Goal: Information Seeking & Learning: Learn about a topic

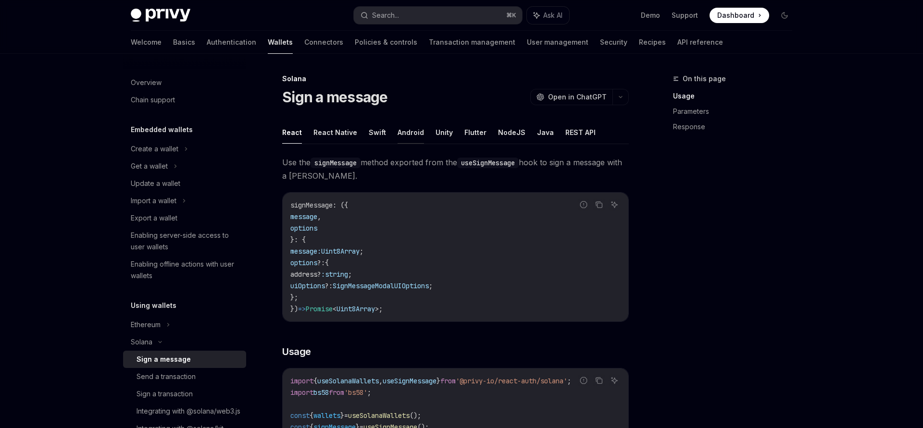
click at [402, 138] on button "Android" at bounding box center [410, 132] width 26 height 23
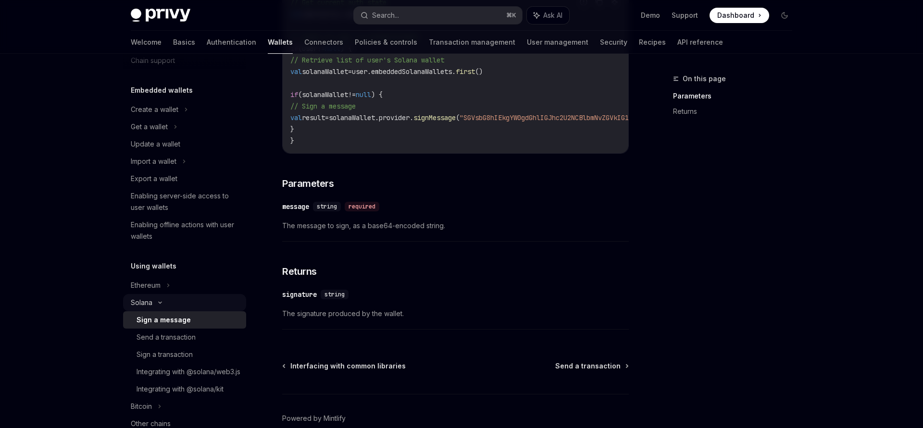
scroll to position [55, 0]
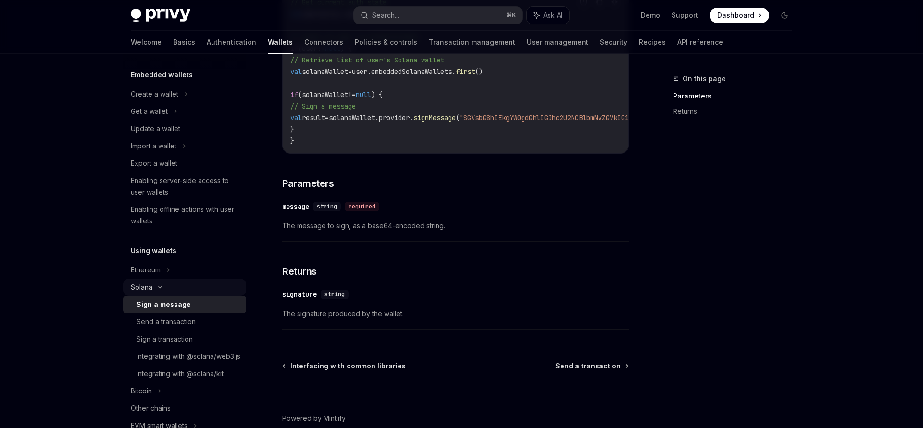
click at [159, 285] on icon at bounding box center [160, 287] width 12 height 4
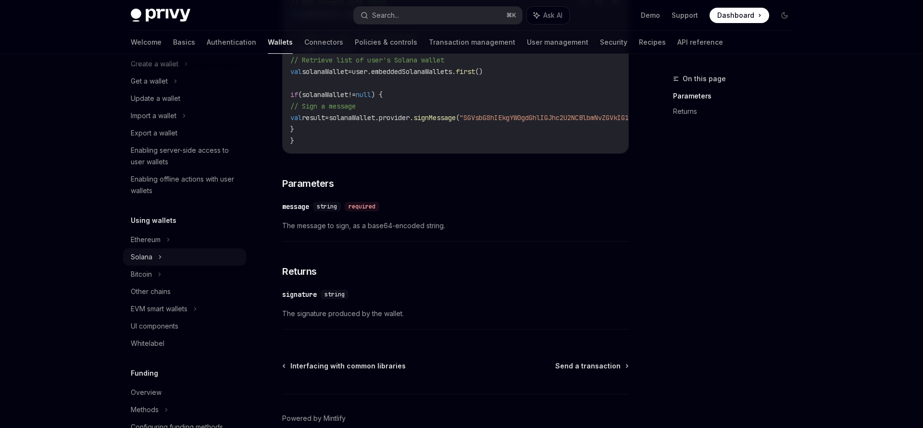
scroll to position [87, 0]
click at [174, 289] on div "Other chains" at bounding box center [186, 290] width 110 height 12
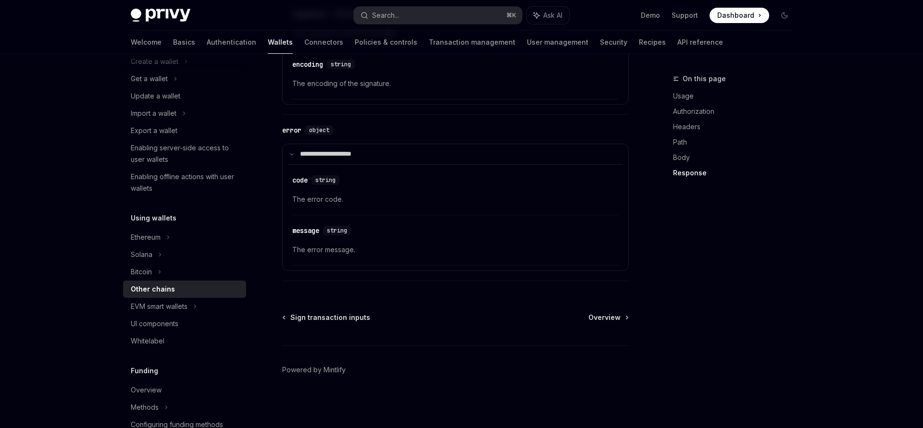
scroll to position [1174, 0]
click at [201, 305] on div "EVM smart wallets" at bounding box center [184, 306] width 123 height 17
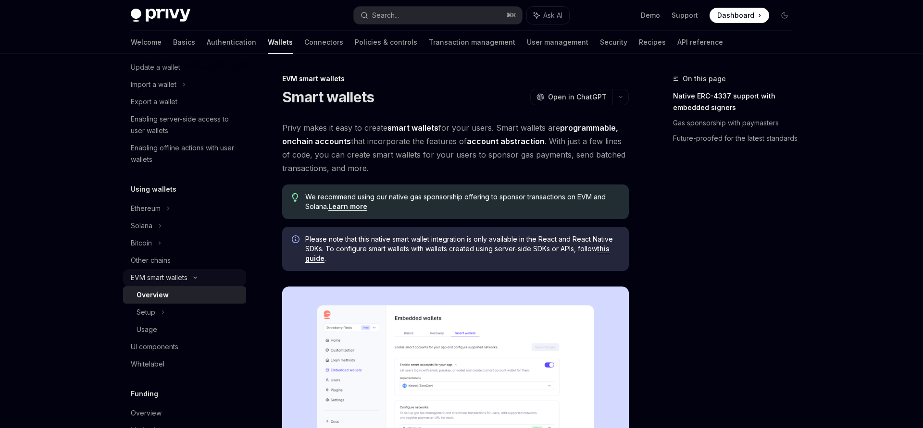
scroll to position [123, 0]
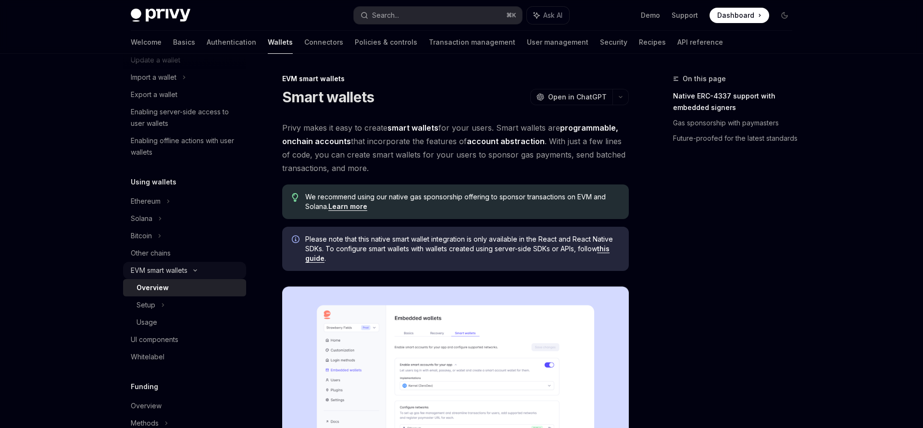
click at [192, 271] on icon at bounding box center [195, 271] width 12 height 4
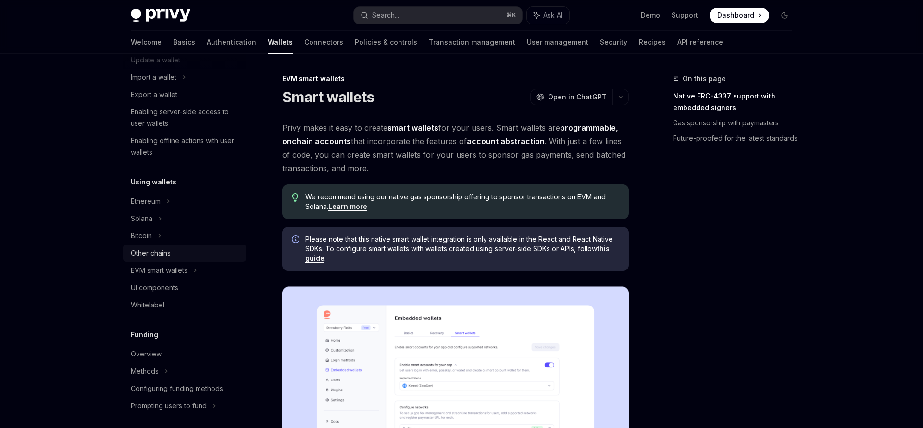
click at [188, 248] on div "Other chains" at bounding box center [186, 253] width 110 height 12
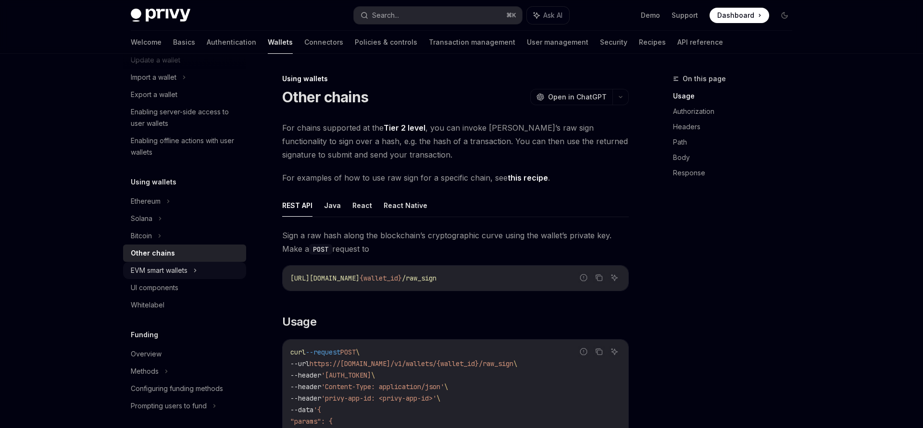
click at [186, 272] on div "EVM smart wallets" at bounding box center [159, 271] width 57 height 12
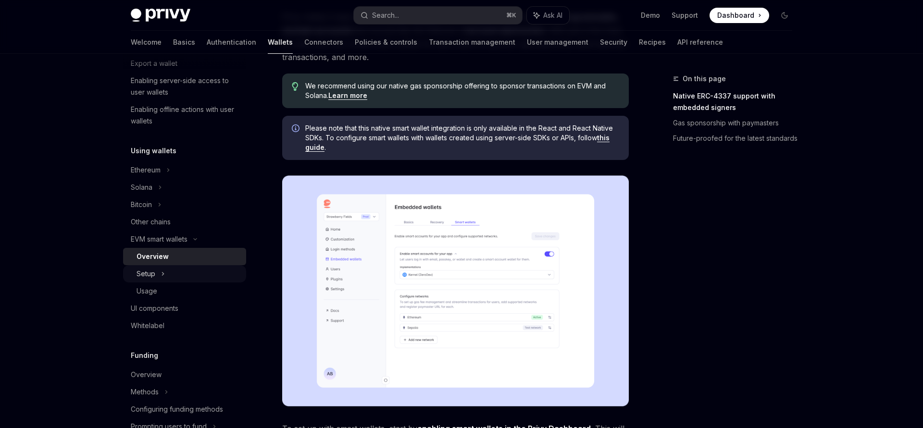
scroll to position [114, 0]
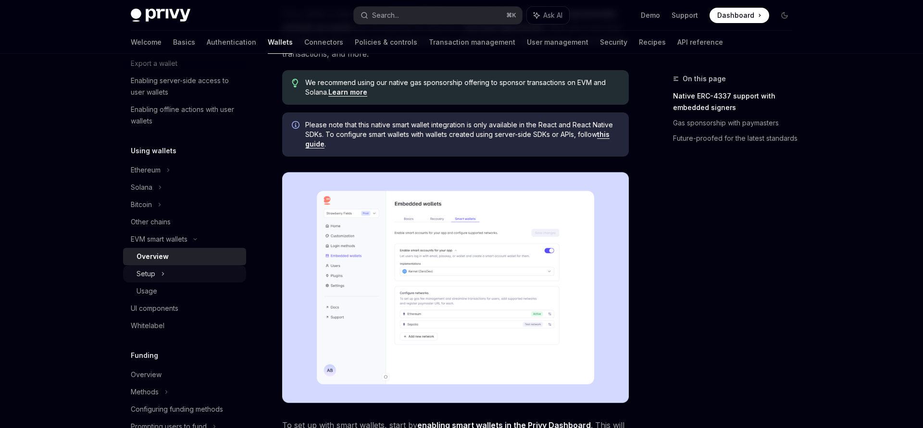
click at [202, 278] on div "Setup" at bounding box center [184, 273] width 123 height 17
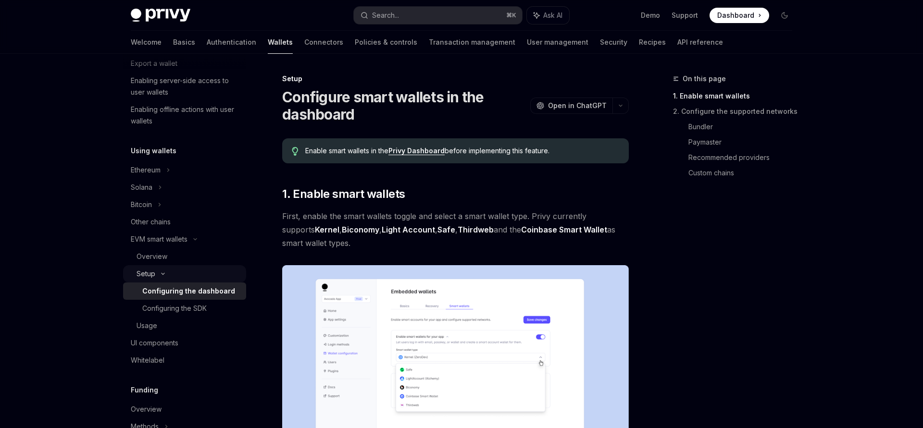
click at [202, 274] on div "Setup" at bounding box center [184, 273] width 123 height 17
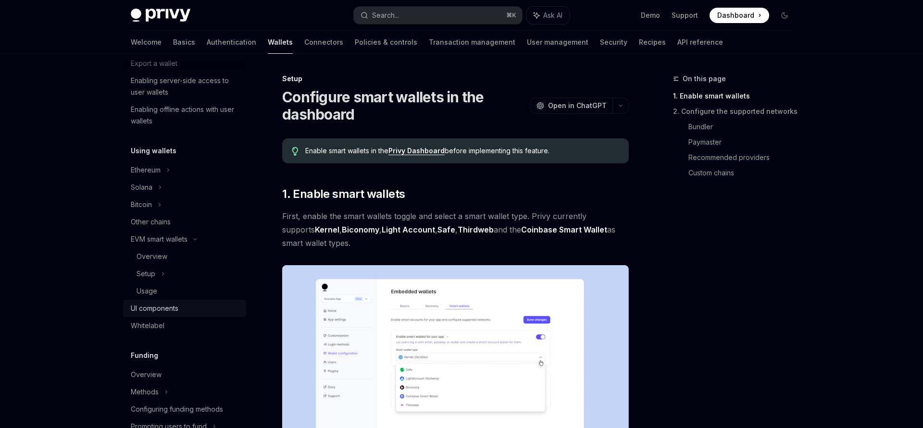
click at [171, 308] on div "UI components" at bounding box center [155, 309] width 48 height 12
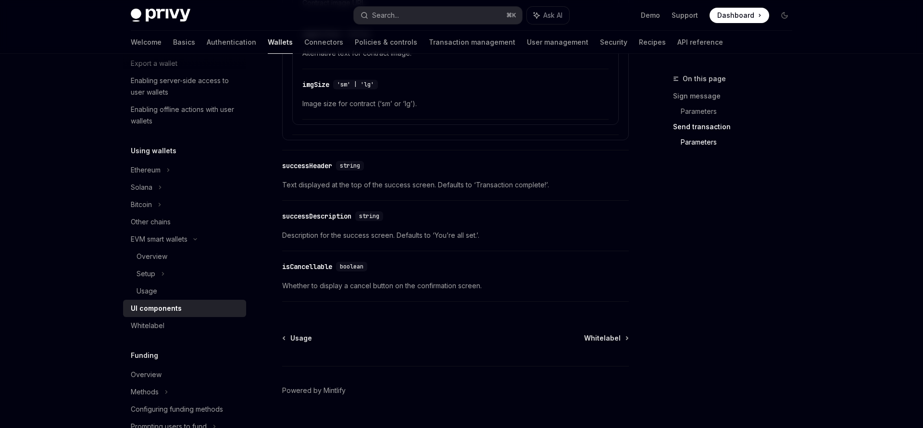
scroll to position [164, 0]
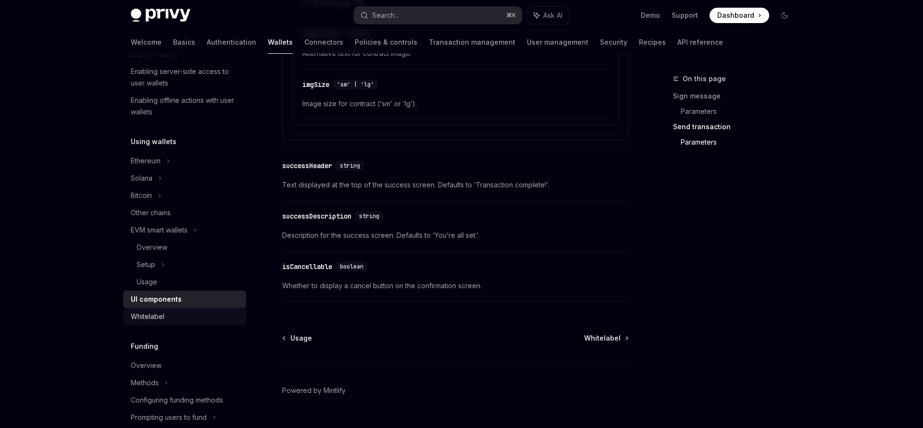
click at [203, 314] on div "Whitelabel" at bounding box center [186, 317] width 110 height 12
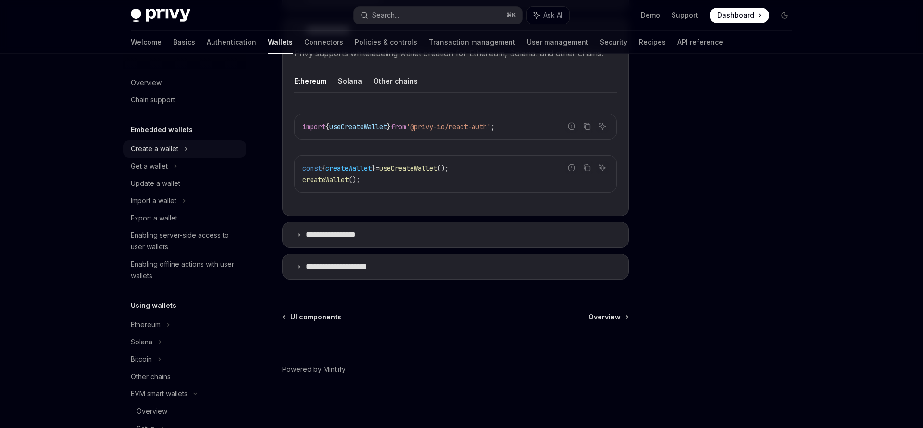
click at [173, 151] on div "Create a wallet" at bounding box center [155, 149] width 48 height 12
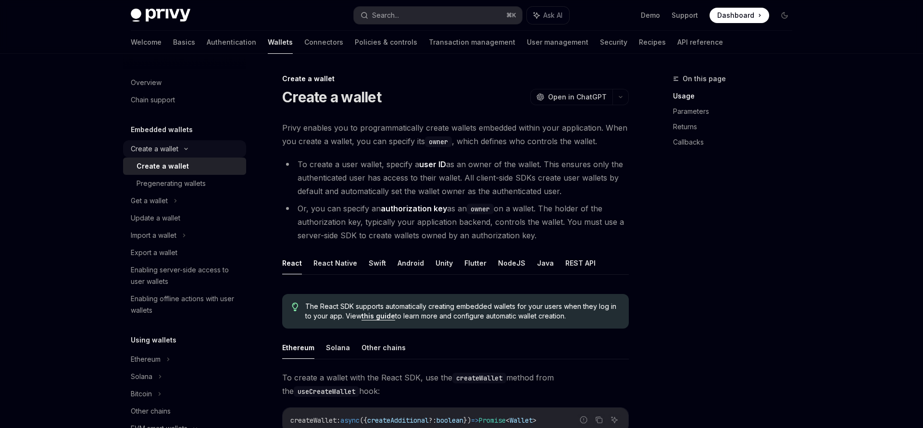
click at [173, 151] on div "Create a wallet" at bounding box center [155, 149] width 48 height 12
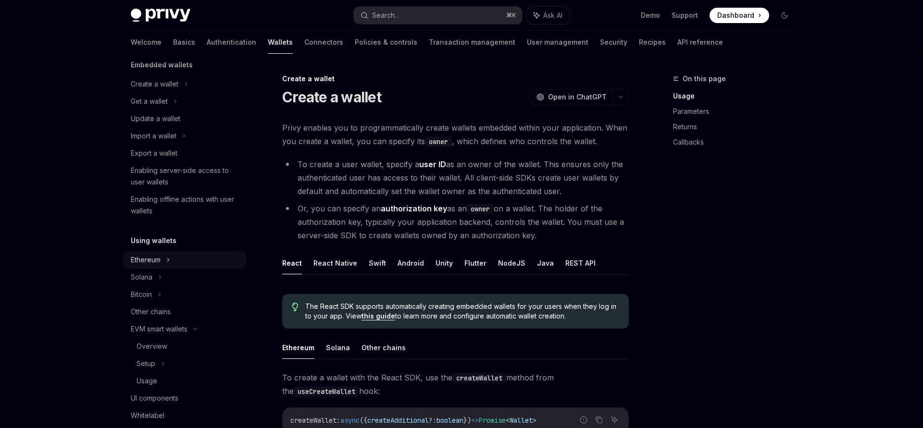
scroll to position [115, 0]
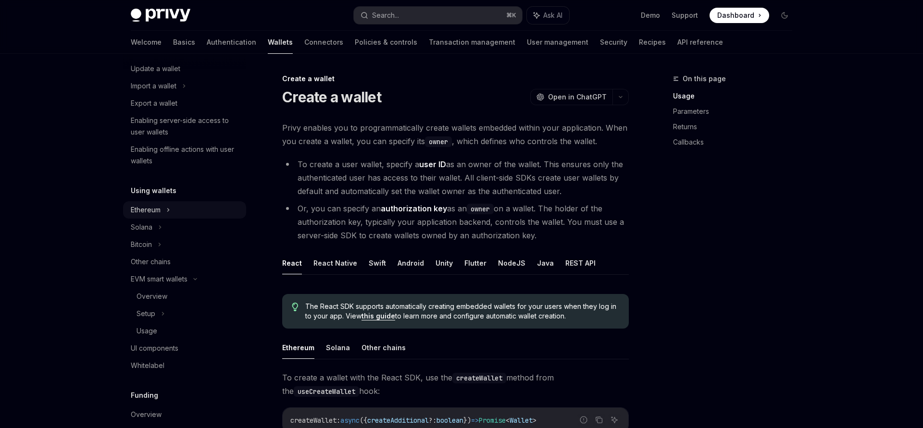
click at [195, 209] on div "Ethereum" at bounding box center [184, 209] width 123 height 17
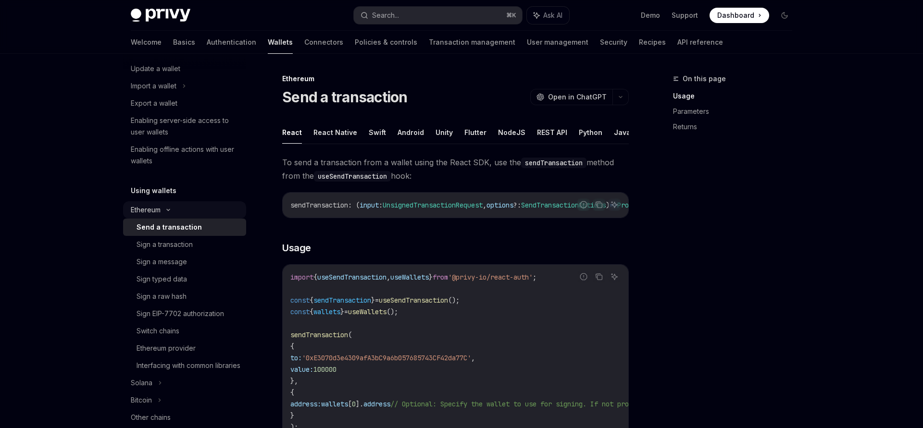
click at [195, 209] on div "Ethereum" at bounding box center [184, 209] width 123 height 17
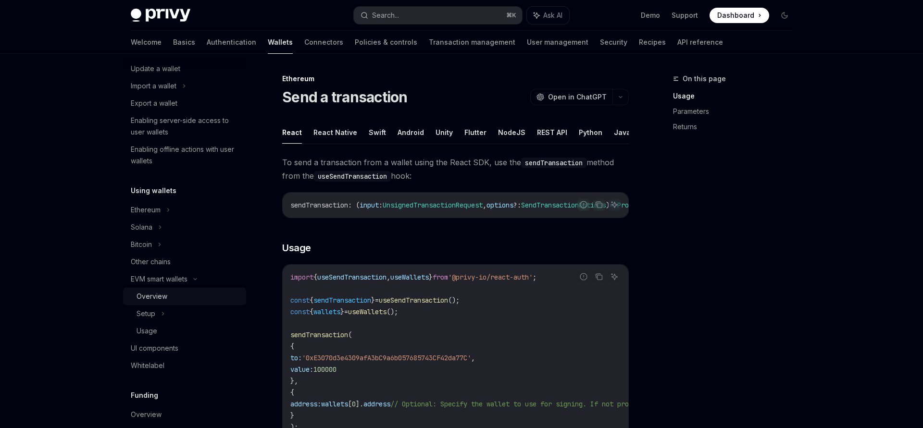
click at [215, 294] on div "Overview" at bounding box center [188, 297] width 104 height 12
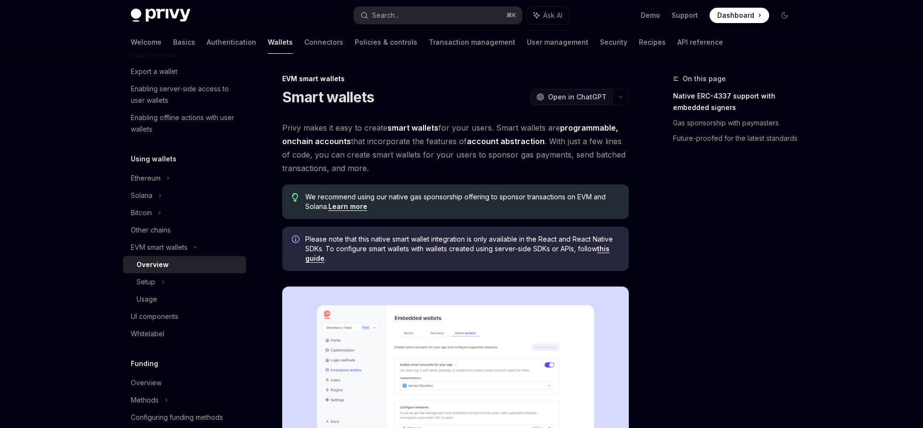
click at [555, 98] on span "Open in ChatGPT" at bounding box center [577, 97] width 59 height 10
click at [625, 98] on icon "button" at bounding box center [621, 97] width 12 height 4
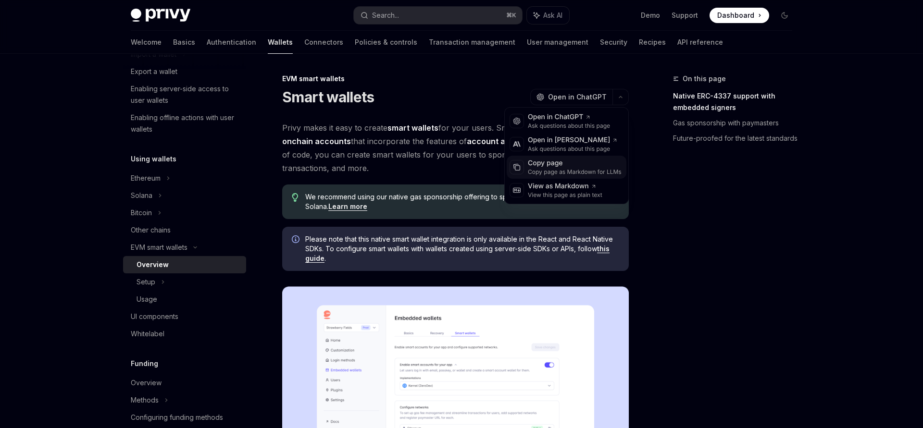
click at [599, 168] on div "Copy page as Markdown for LLMs" at bounding box center [575, 172] width 94 height 8
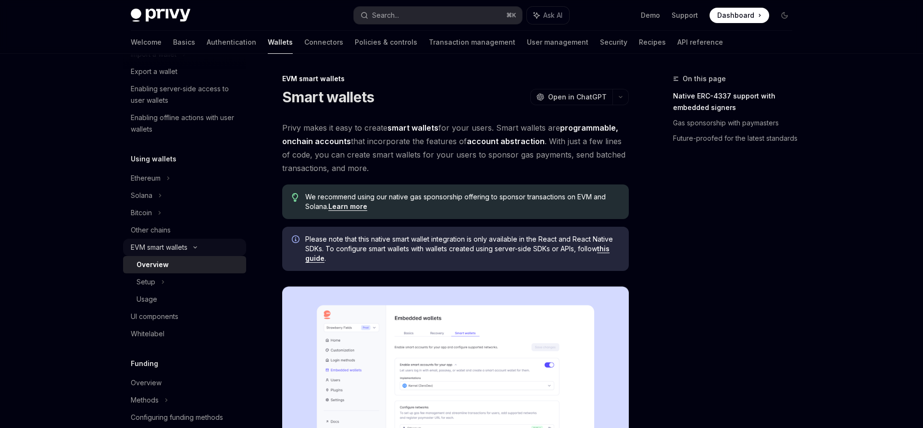
click at [199, 251] on div "EVM smart wallets" at bounding box center [184, 247] width 123 height 17
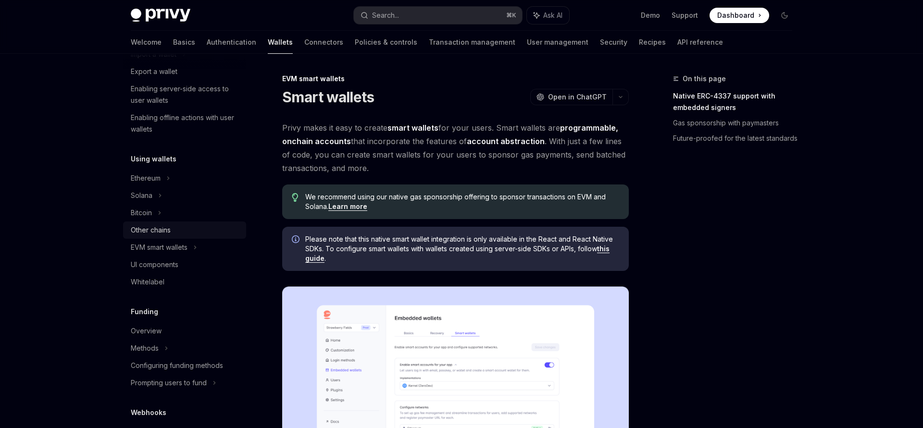
click at [187, 230] on div "Other chains" at bounding box center [186, 230] width 110 height 12
type textarea "*"
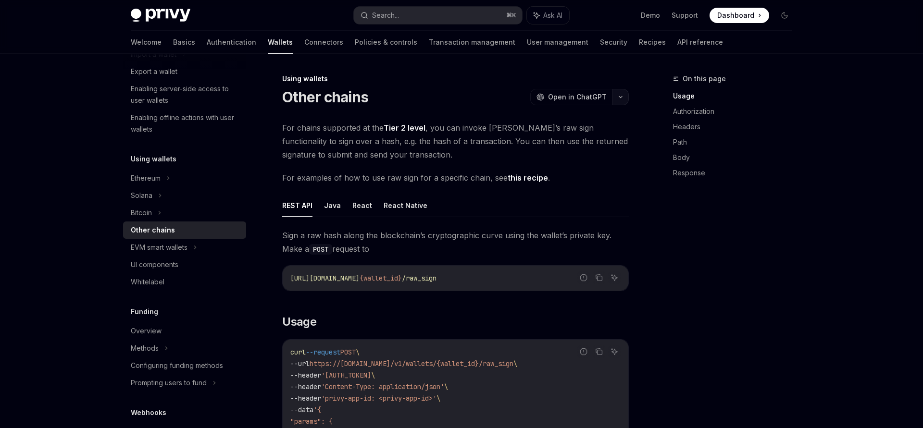
click at [619, 101] on button "button" at bounding box center [620, 97] width 16 height 16
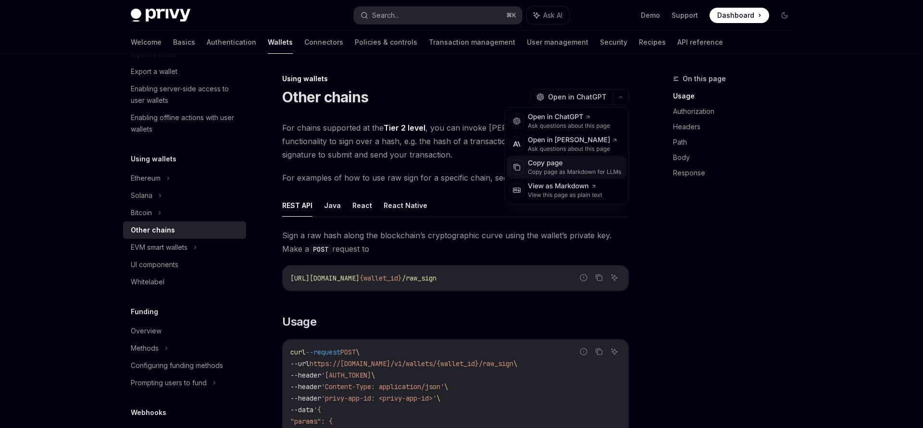
click at [596, 170] on div "Copy page as Markdown for LLMs" at bounding box center [575, 172] width 94 height 8
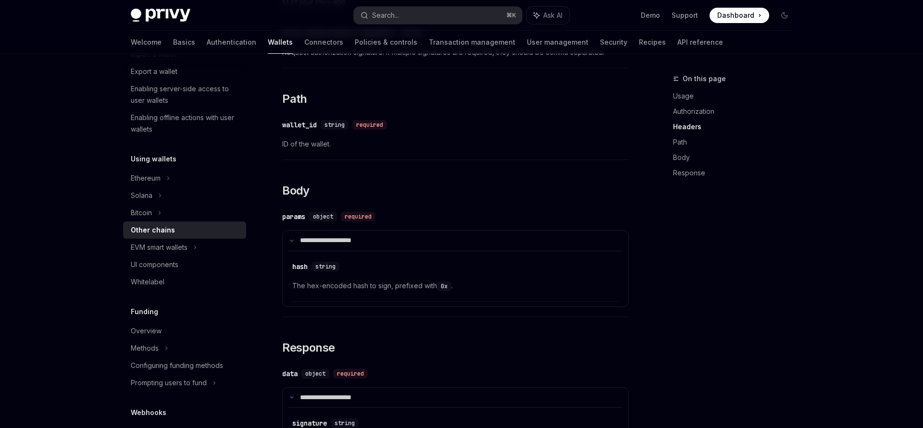
scroll to position [779, 0]
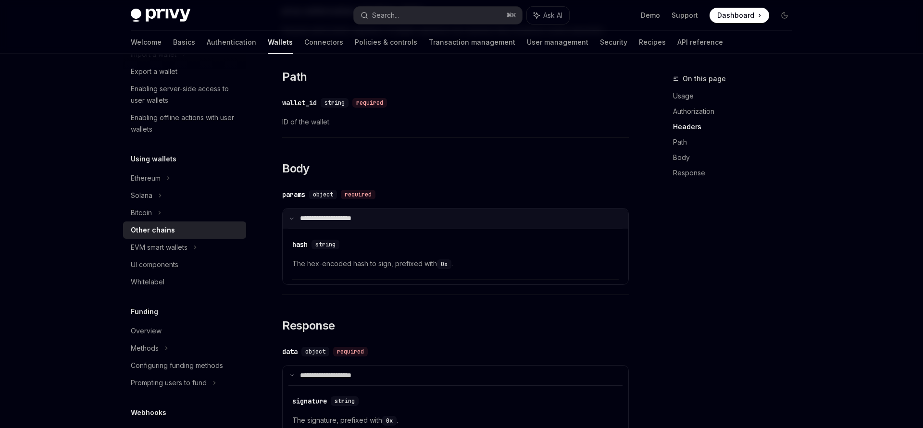
click at [298, 226] on summary "**********" at bounding box center [456, 219] width 346 height 20
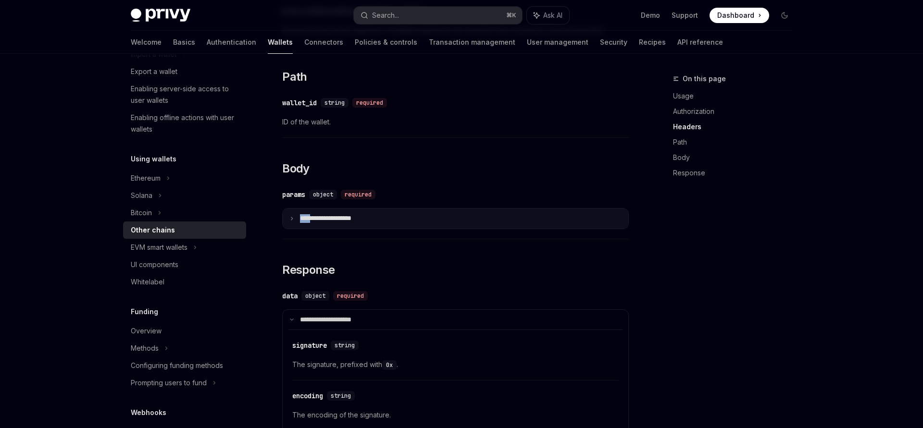
click at [298, 226] on summary "**********" at bounding box center [456, 219] width 346 height 20
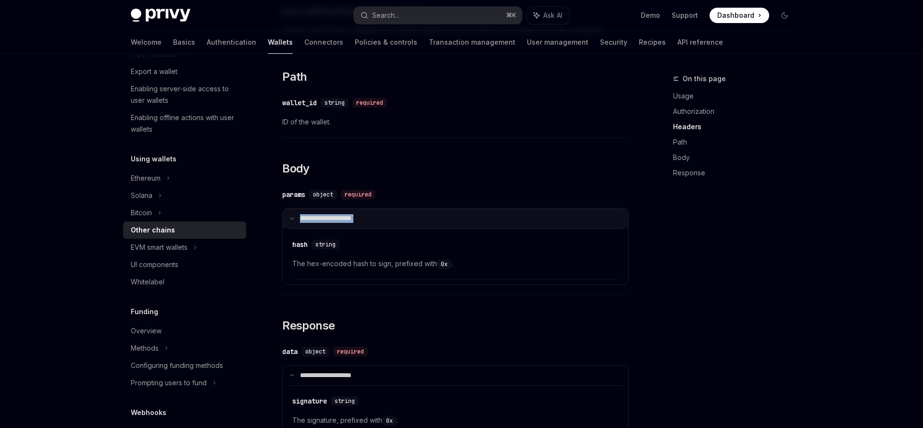
click at [298, 226] on summary "**********" at bounding box center [456, 219] width 346 height 20
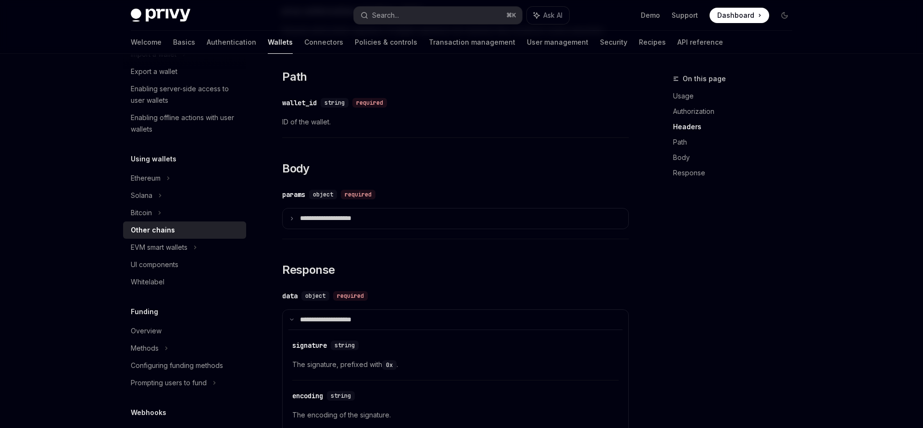
click at [316, 239] on div "**********" at bounding box center [455, 211] width 346 height 55
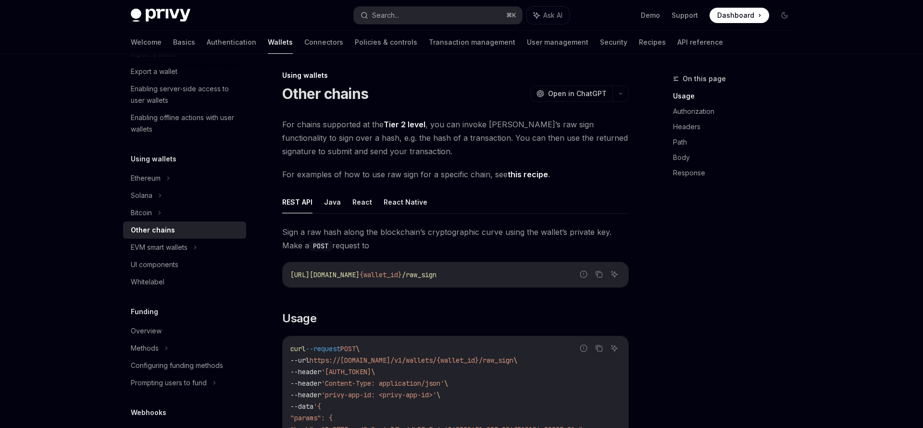
scroll to position [0, 0]
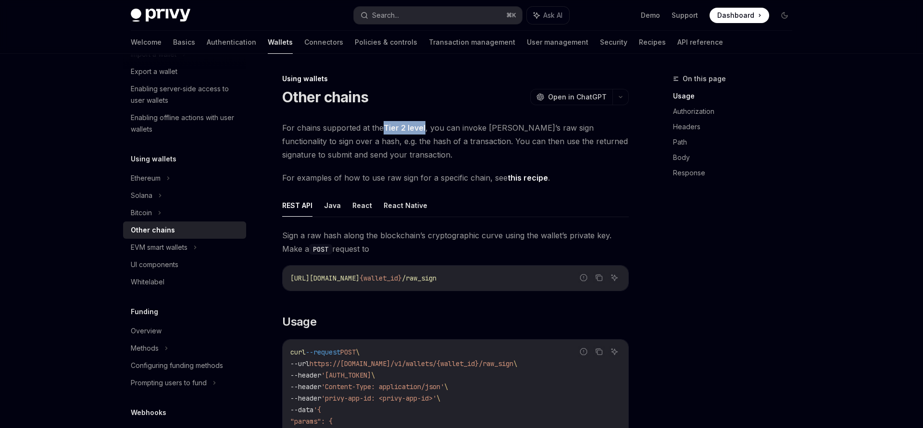
drag, startPoint x: 401, startPoint y: 129, endPoint x: 640, endPoint y: 4, distance: 269.8
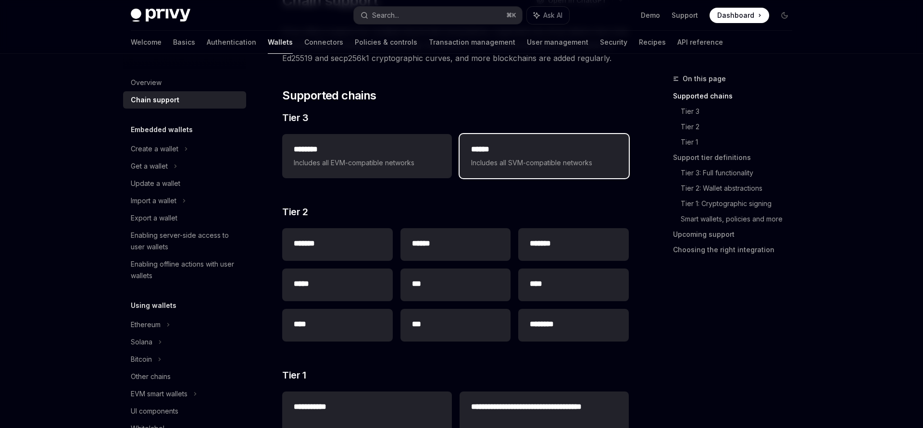
scroll to position [99, 0]
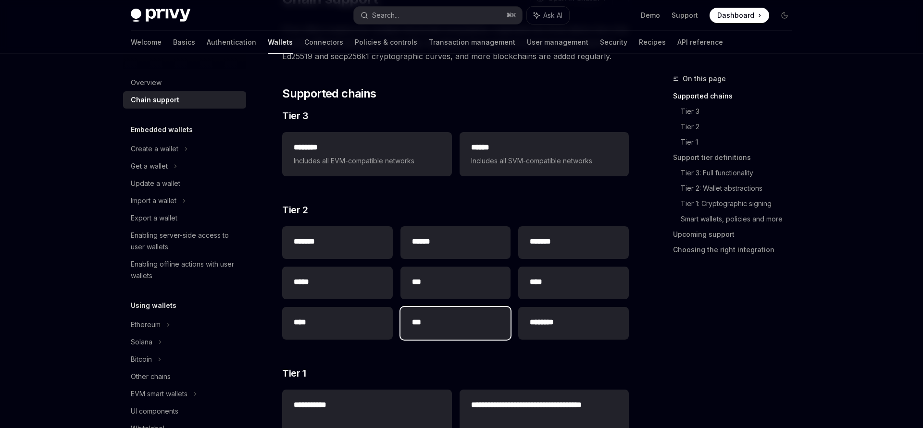
click at [440, 318] on h2 "***" at bounding box center [455, 323] width 87 height 12
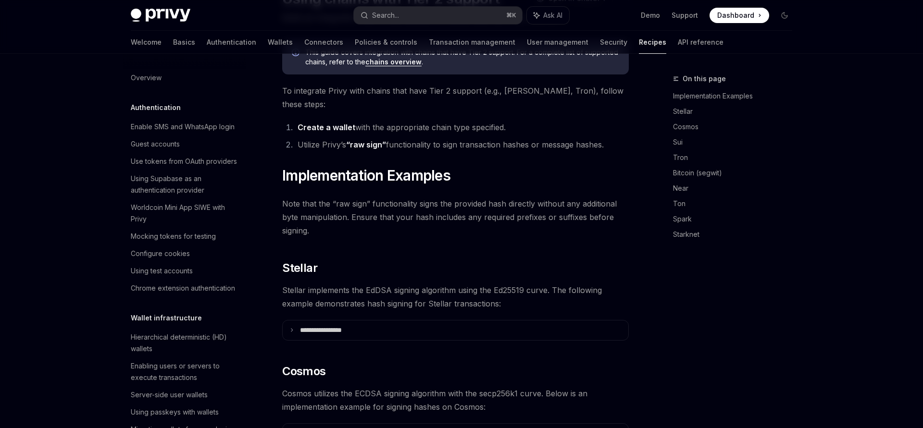
type textarea "*"
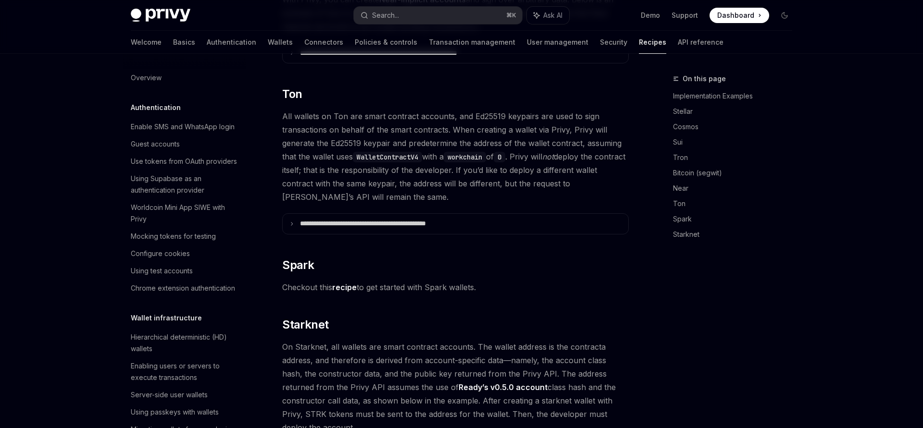
scroll to position [218, 0]
